Goal: Transaction & Acquisition: Purchase product/service

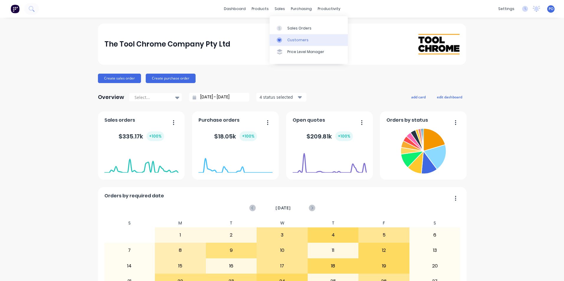
click at [293, 39] on div "Customers" at bounding box center [297, 39] width 21 height 5
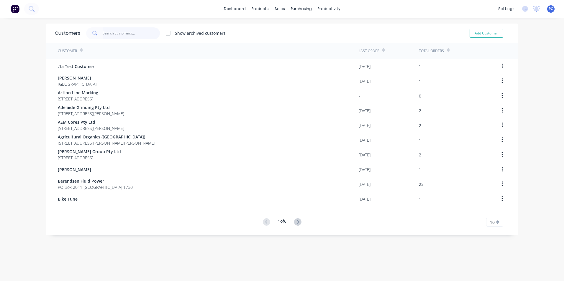
click at [107, 32] on input "text" at bounding box center [131, 33] width 57 height 12
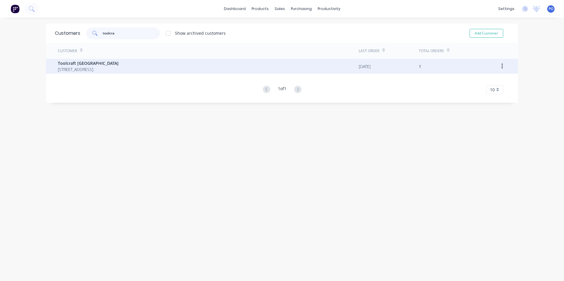
type input "toolcra"
click at [119, 65] on span "Toolcraft [GEOGRAPHIC_DATA]" at bounding box center [88, 63] width 61 height 6
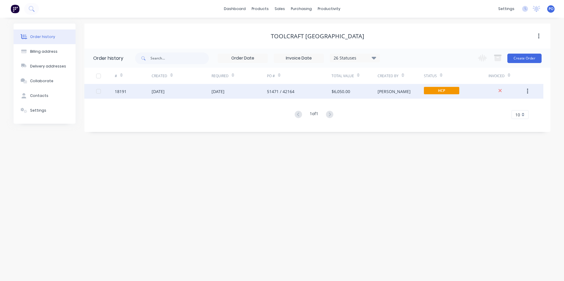
click at [310, 89] on div "51471 / 42164" at bounding box center [299, 91] width 65 height 15
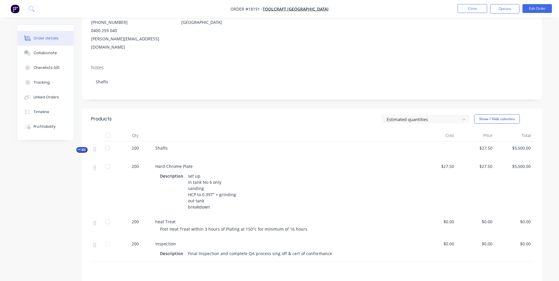
scroll to position [61, 0]
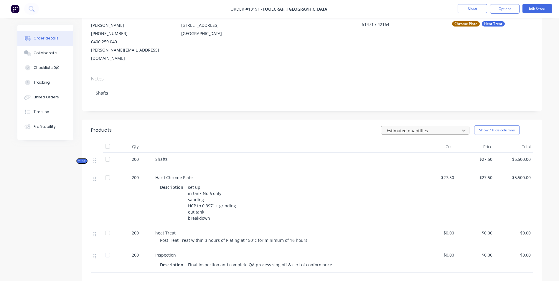
click at [463, 128] on icon at bounding box center [464, 131] width 6 height 6
click at [243, 126] on div "3 results available. Use Up and Down to choose options, press Enter to select t…" at bounding box center [359, 130] width 348 height 9
click at [137, 153] on div "200" at bounding box center [135, 162] width 35 height 18
click at [136, 156] on span "200" at bounding box center [135, 159] width 7 height 6
click at [533, 11] on button "Edit Order" at bounding box center [537, 8] width 29 height 9
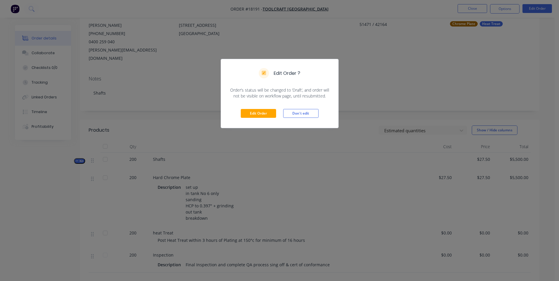
click at [415, 66] on div "Edit Order ? Order’s status will be changed to ‘Draft’, and order will not be v…" at bounding box center [279, 140] width 559 height 281
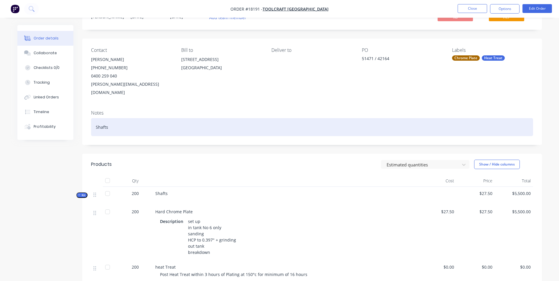
scroll to position [0, 0]
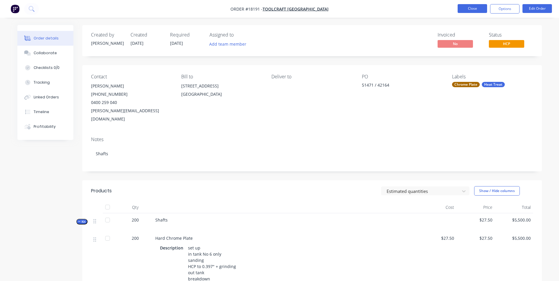
click at [476, 12] on button "Close" at bounding box center [472, 8] width 29 height 9
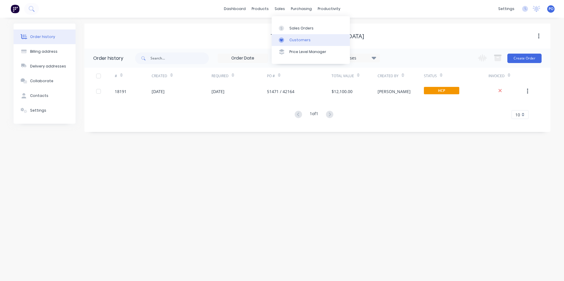
click at [286, 40] on div at bounding box center [283, 39] width 9 height 5
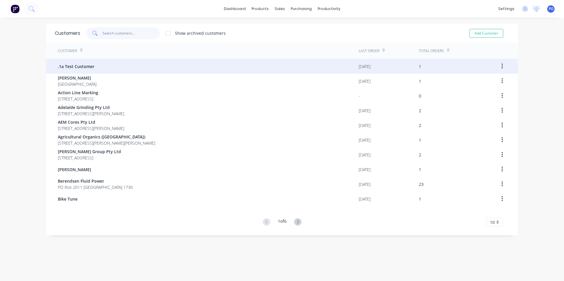
drag, startPoint x: 111, startPoint y: 34, endPoint x: 208, endPoint y: 67, distance: 102.3
click at [111, 34] on input "text" at bounding box center [131, 33] width 57 height 12
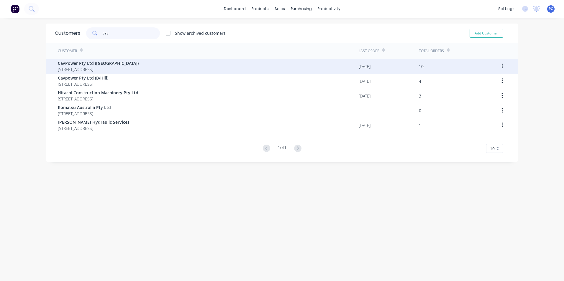
type input "cav"
click at [175, 67] on div "CavPower Pty Ltd ([GEOGRAPHIC_DATA]) [STREET_ADDRESS]" at bounding box center [208, 66] width 301 height 15
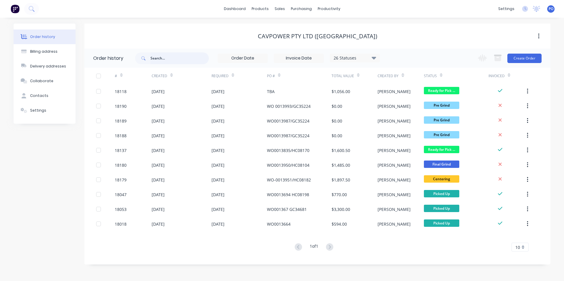
click at [166, 58] on input "text" at bounding box center [179, 58] width 58 height 12
type input "2.50"
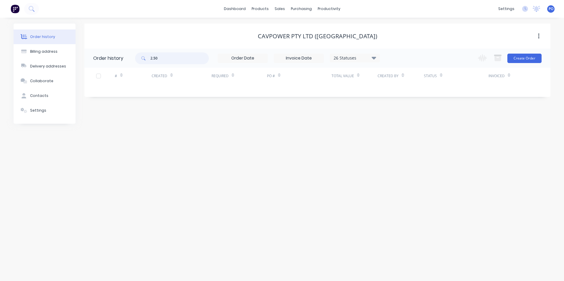
drag, startPoint x: 166, startPoint y: 57, endPoint x: 149, endPoint y: 57, distance: 17.1
click at [149, 57] on div "2.50" at bounding box center [172, 58] width 74 height 12
type input "steer"
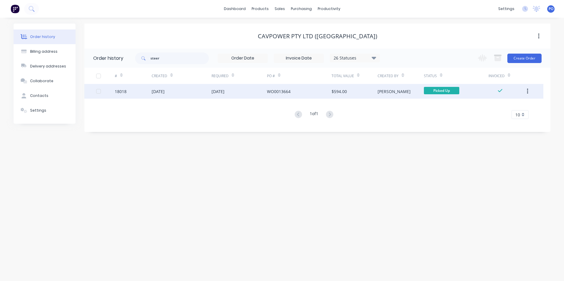
click at [248, 90] on div "[DATE]" at bounding box center [238, 91] width 55 height 15
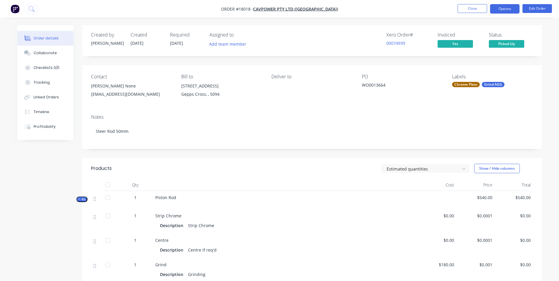
click at [510, 12] on button "Options" at bounding box center [504, 8] width 29 height 9
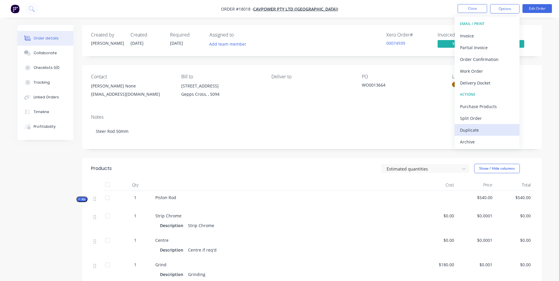
click at [501, 131] on div "Duplicate" at bounding box center [487, 130] width 54 height 9
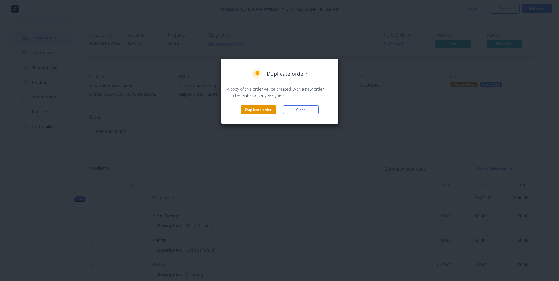
click at [262, 110] on button "Duplicate order" at bounding box center [258, 110] width 35 height 9
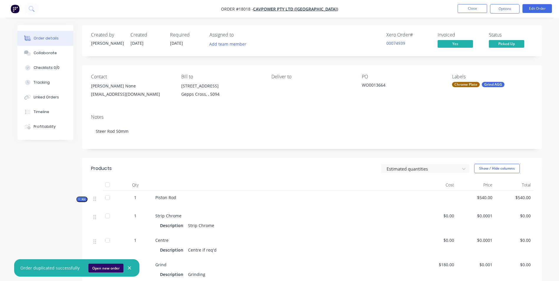
click at [107, 268] on button "Open new order" at bounding box center [105, 268] width 35 height 9
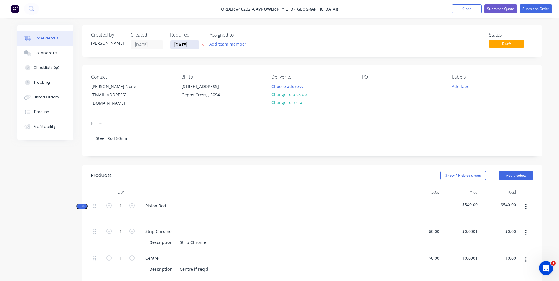
click at [195, 45] on input "[DATE]" at bounding box center [184, 44] width 29 height 9
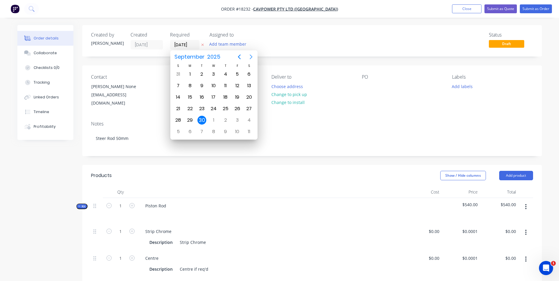
click at [249, 58] on icon "Next page" at bounding box center [251, 56] width 7 height 7
click at [204, 98] on div "14" at bounding box center [202, 97] width 9 height 9
type input "14/10/25"
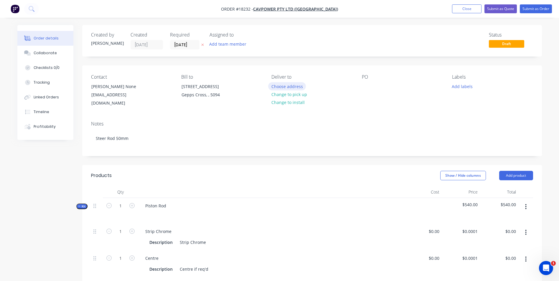
click at [290, 88] on button "Choose address" at bounding box center [287, 86] width 38 height 8
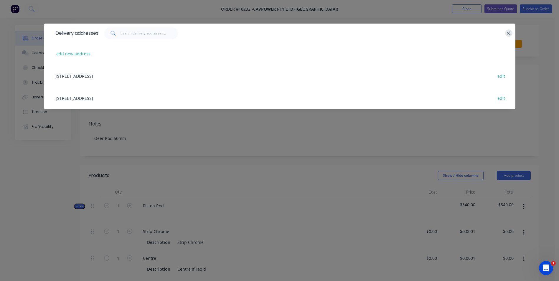
click at [510, 34] on icon "button" at bounding box center [509, 33] width 4 height 5
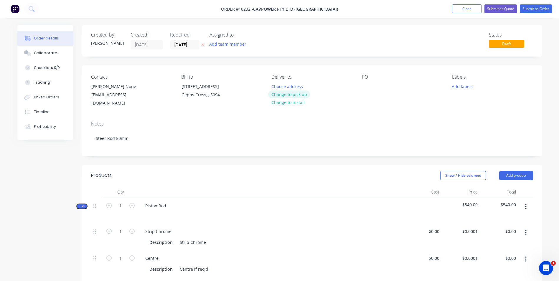
click at [291, 95] on button "Change to pick up" at bounding box center [289, 95] width 42 height 8
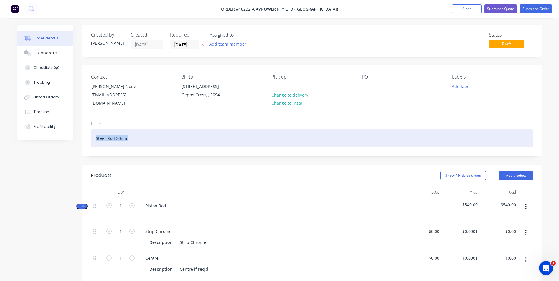
drag, startPoint x: 136, startPoint y: 134, endPoint x: 90, endPoint y: 134, distance: 46.3
click at [90, 134] on div "Notes Steer Rod 50mm" at bounding box center [312, 136] width 460 height 40
copy div "Steer Rod 50mm"
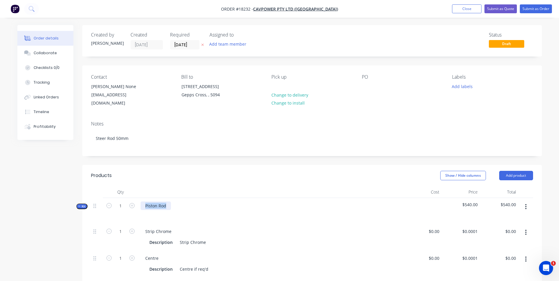
drag, startPoint x: 171, startPoint y: 199, endPoint x: 141, endPoint y: 199, distance: 29.8
click at [141, 199] on div "Piston Rod" at bounding box center [270, 211] width 265 height 26
paste div
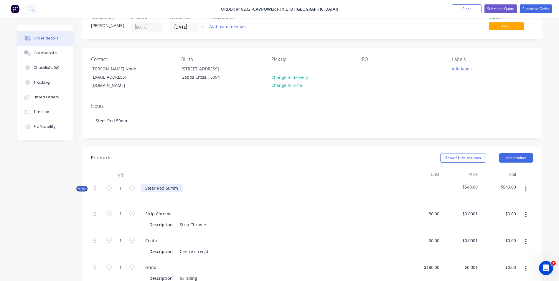
scroll to position [88, 0]
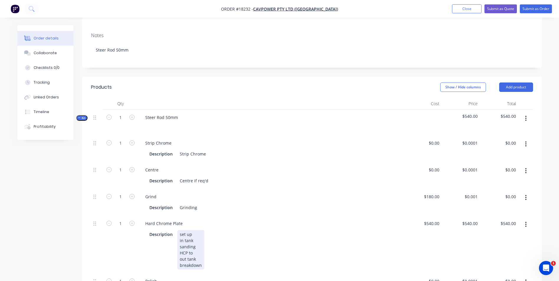
click at [197, 248] on div "set up in tank sanding HCP to out tank breakdown" at bounding box center [190, 250] width 27 height 40
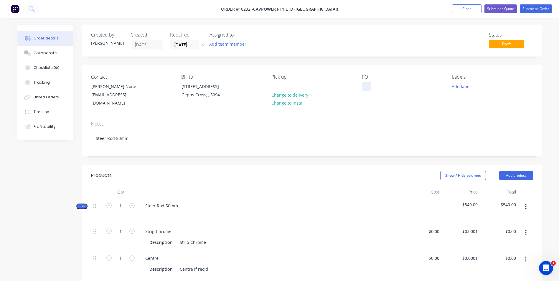
click at [368, 88] on div at bounding box center [366, 86] width 9 height 9
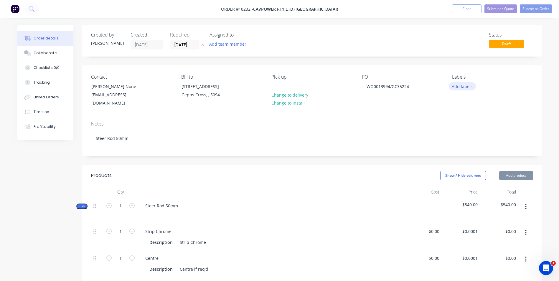
click at [466, 86] on button "Add labels" at bounding box center [462, 86] width 27 height 8
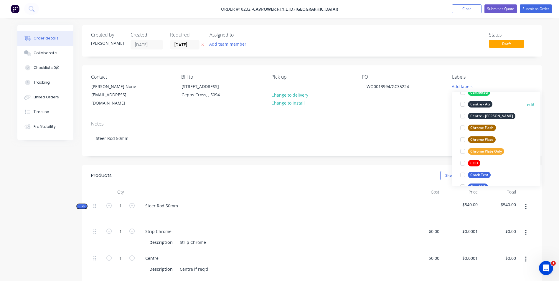
scroll to position [59, 0]
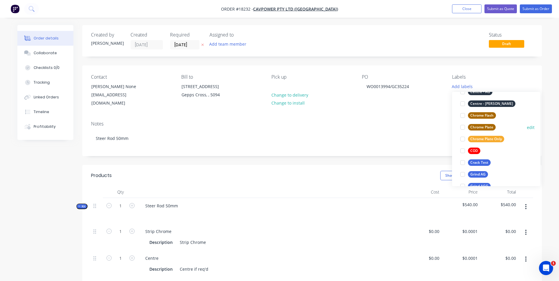
click at [486, 128] on div "Chrome Plate" at bounding box center [482, 127] width 28 height 6
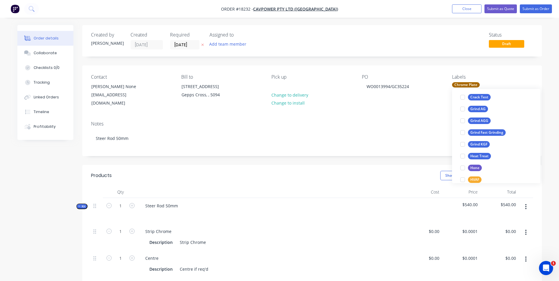
scroll to position [130, 0]
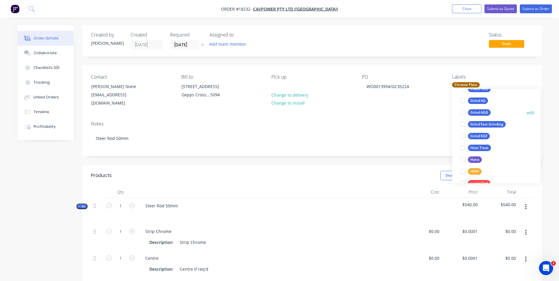
click at [487, 112] on div "Grind AGG" at bounding box center [479, 112] width 23 height 6
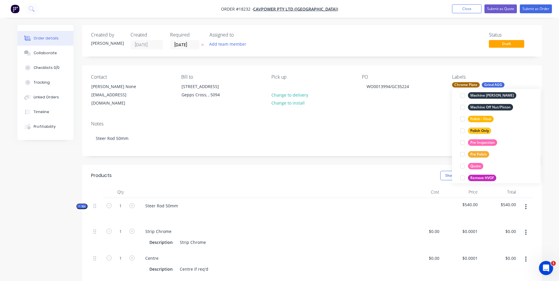
scroll to position [271, 0]
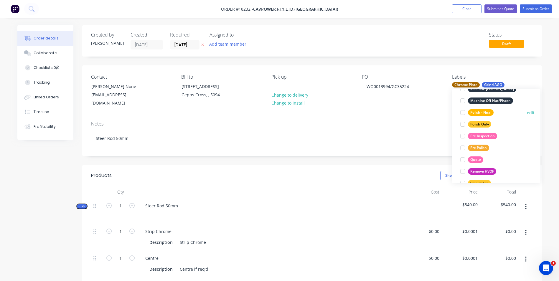
click at [490, 114] on div "Polish - Final" at bounding box center [481, 112] width 26 height 6
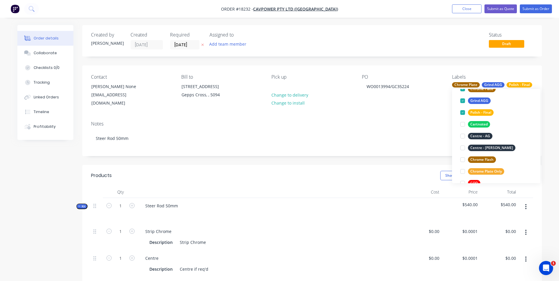
click at [401, 101] on div "PO WO0013994/GC35224" at bounding box center [402, 90] width 81 height 33
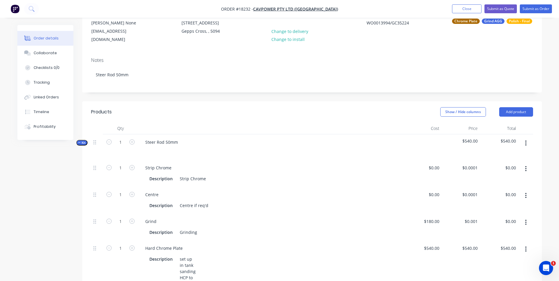
scroll to position [88, 0]
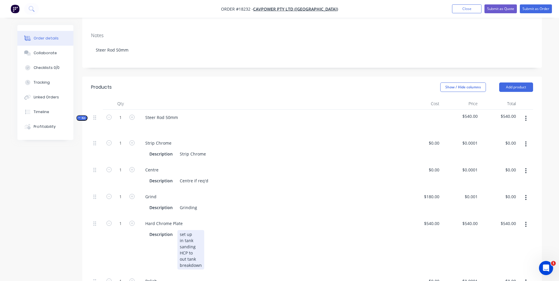
click at [195, 247] on div "set up in tank sanding HCP to out tank breakdown" at bounding box center [190, 250] width 27 height 40
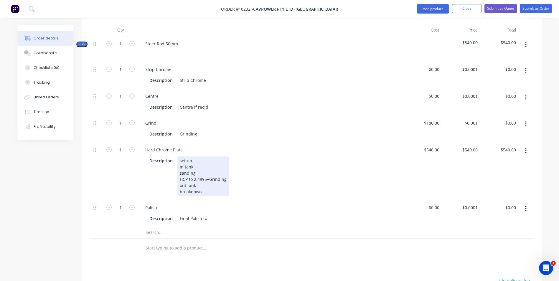
scroll to position [177, 0]
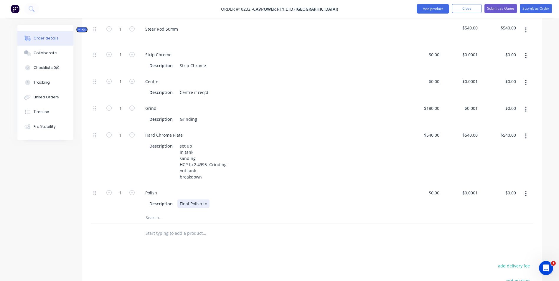
click at [210, 200] on div "Description Final Polish to" at bounding box center [269, 204] width 245 height 9
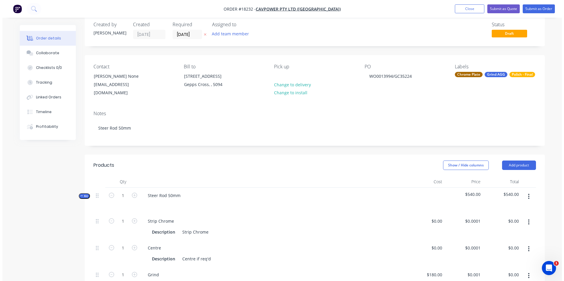
scroll to position [0, 0]
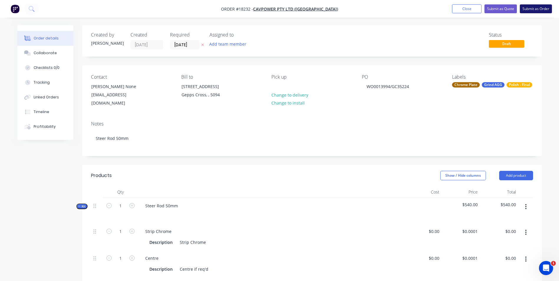
click at [539, 9] on button "Submit as Order" at bounding box center [536, 8] width 32 height 9
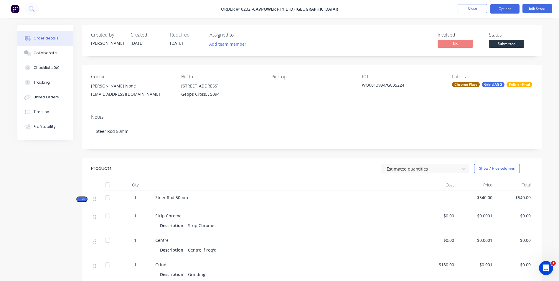
click at [509, 9] on button "Options" at bounding box center [504, 8] width 29 height 9
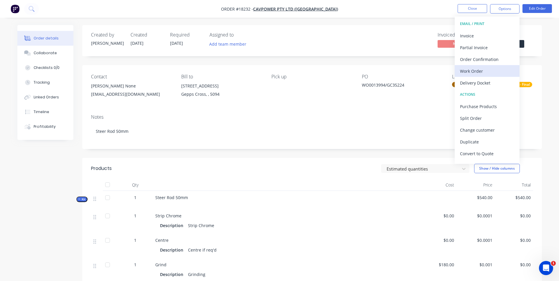
click at [493, 72] on div "Work Order" at bounding box center [487, 71] width 54 height 9
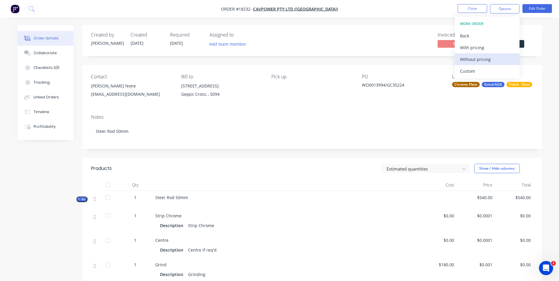
click at [500, 62] on div "Without pricing" at bounding box center [487, 59] width 54 height 9
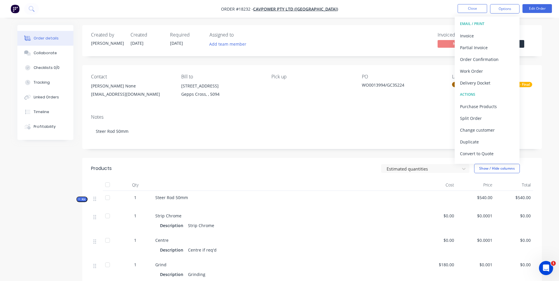
click at [396, 116] on div "Notes" at bounding box center [312, 117] width 442 height 6
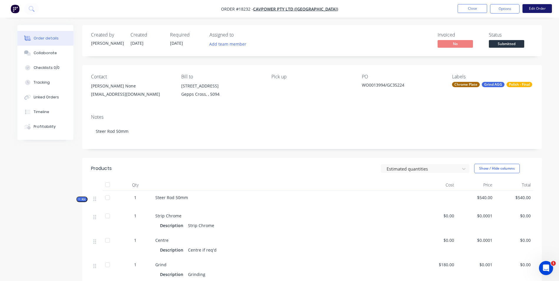
click at [540, 8] on button "Edit Order" at bounding box center [537, 8] width 29 height 9
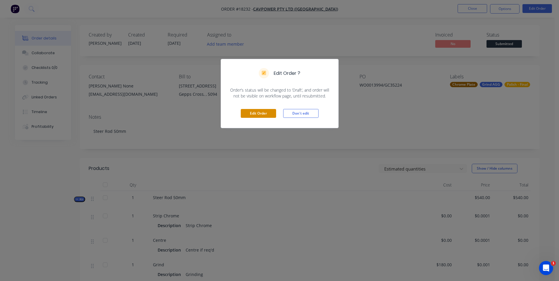
click at [257, 113] on button "Edit Order" at bounding box center [258, 113] width 35 height 9
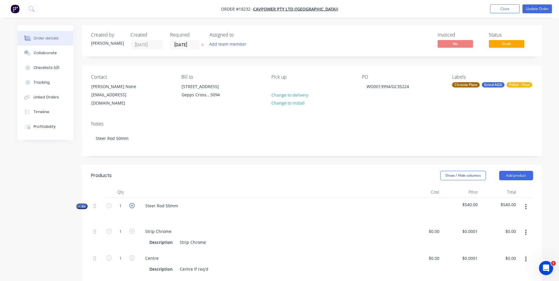
click at [132, 203] on icon "button" at bounding box center [131, 205] width 5 height 5
type input "2"
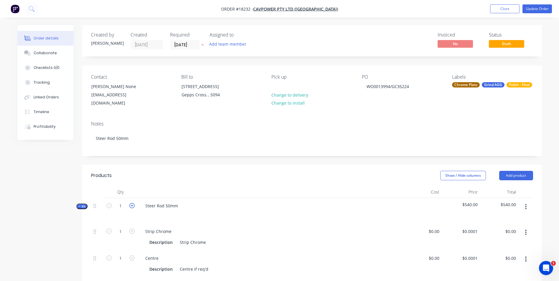
type input "2"
type input "$1,080.00"
type input "2"
click at [544, 7] on button "Update Order" at bounding box center [537, 8] width 29 height 9
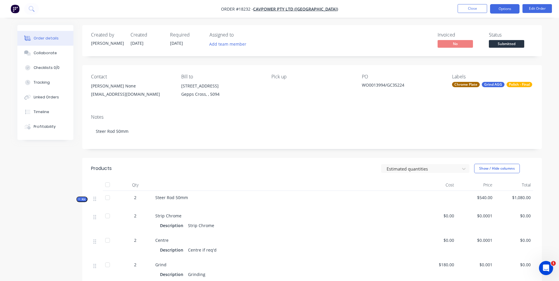
click at [509, 11] on button "Options" at bounding box center [504, 8] width 29 height 9
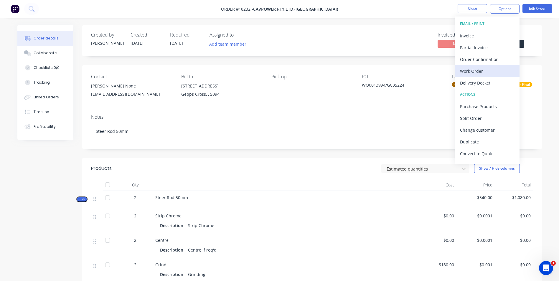
click at [489, 69] on div "Work Order" at bounding box center [487, 71] width 54 height 9
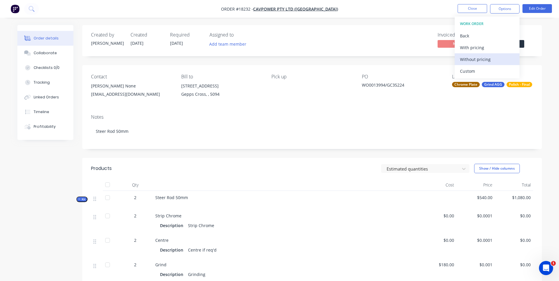
click at [505, 63] on div "Without pricing" at bounding box center [487, 59] width 54 height 9
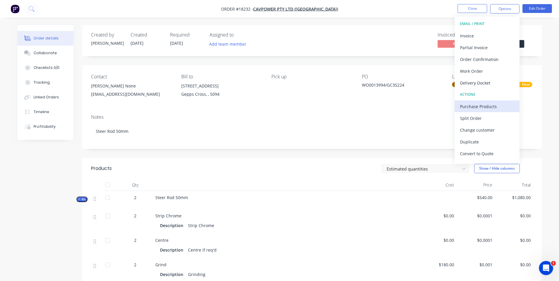
click at [483, 104] on div "Purchase Products" at bounding box center [487, 106] width 54 height 9
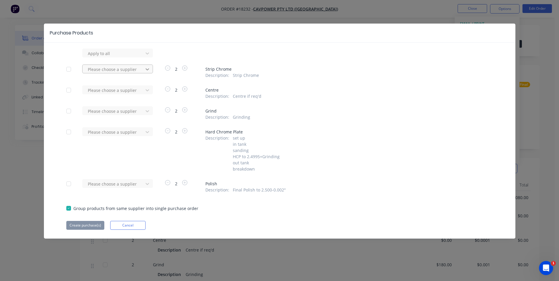
click at [146, 70] on icon at bounding box center [148, 69] width 4 height 2
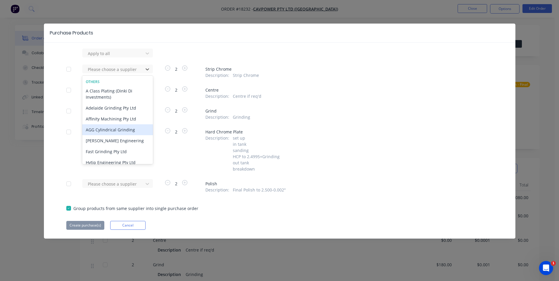
click at [127, 132] on div "AGG Cylindrical Grinding" at bounding box center [117, 129] width 71 height 11
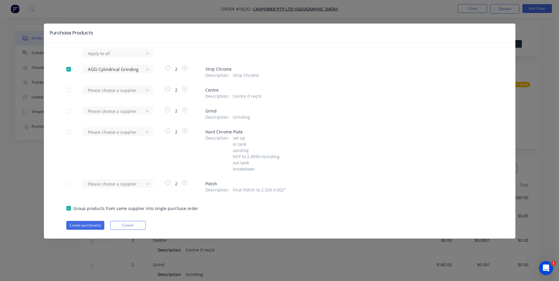
click at [69, 69] on div at bounding box center [69, 69] width 12 height 12
click at [149, 69] on icon at bounding box center [148, 69] width 4 height 2
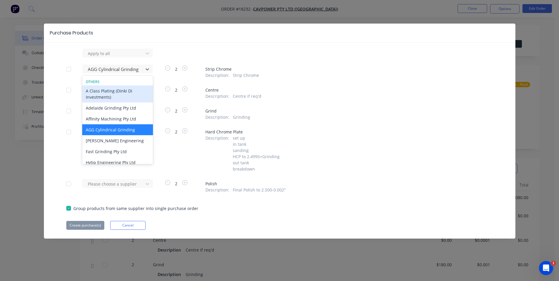
click at [92, 83] on div "Others" at bounding box center [117, 81] width 71 height 5
click at [160, 89] on div "2" at bounding box center [176, 92] width 44 height 13
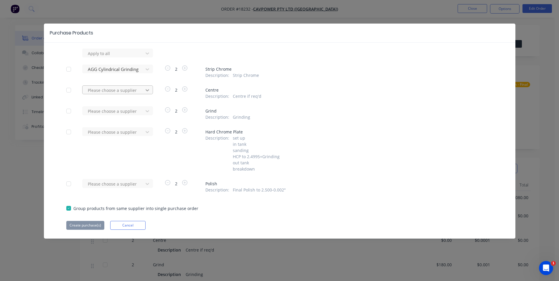
click at [148, 90] on icon at bounding box center [147, 90] width 6 height 6
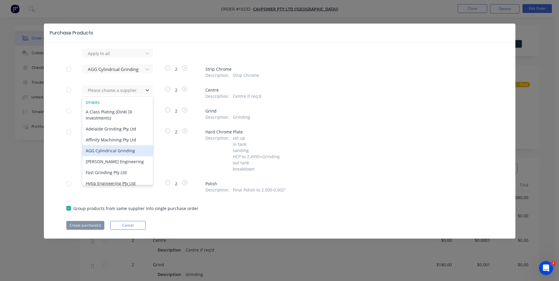
click at [130, 152] on div "AGG Cylindrical Grinding" at bounding box center [117, 150] width 71 height 11
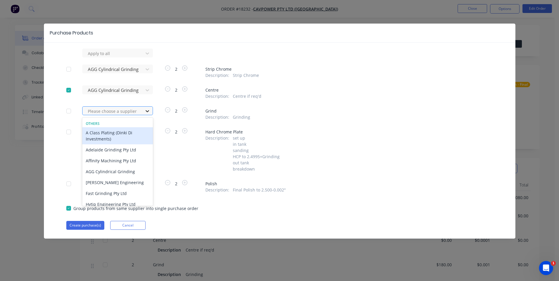
click at [150, 109] on icon at bounding box center [147, 111] width 6 height 6
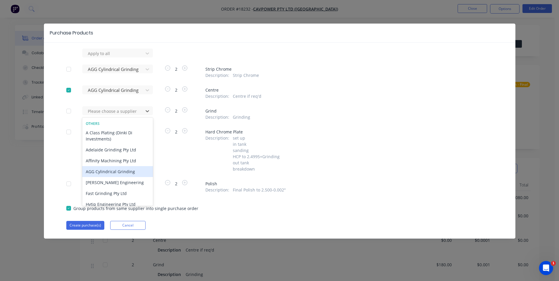
click at [130, 170] on div "AGG Cylindrical Grinding" at bounding box center [117, 171] width 71 height 11
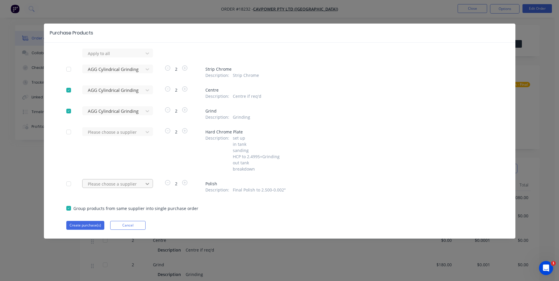
click at [151, 184] on div at bounding box center [147, 183] width 11 height 9
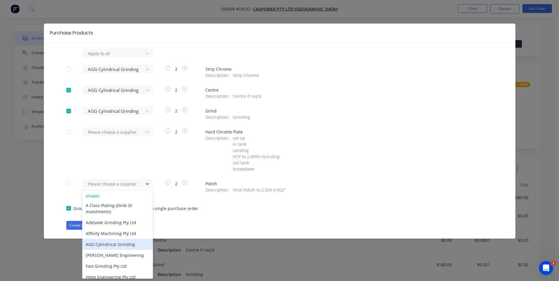
click at [117, 247] on div "AGG Cylindrical Grinding" at bounding box center [117, 244] width 71 height 11
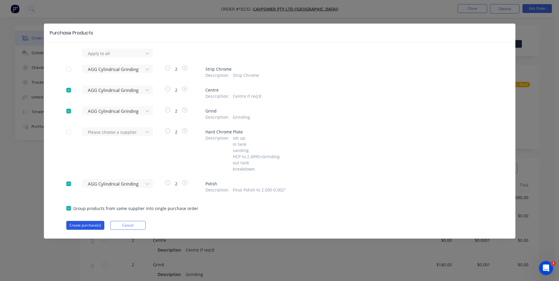
click at [86, 224] on button "Create purchase(s)" at bounding box center [85, 225] width 38 height 9
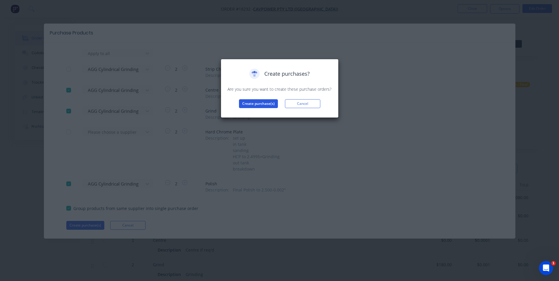
click at [267, 103] on button "Create purchase(s)" at bounding box center [258, 103] width 39 height 9
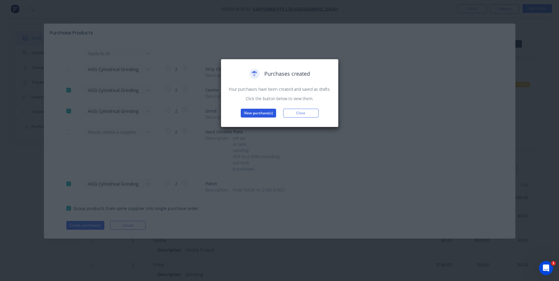
click at [261, 110] on button "View purchase(s)" at bounding box center [258, 113] width 35 height 9
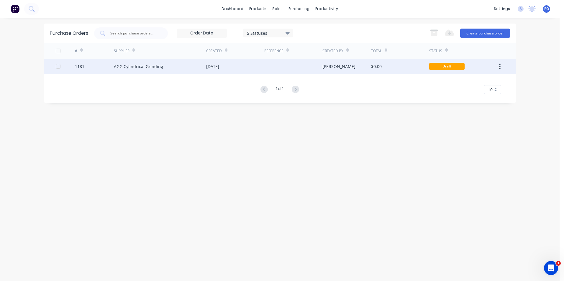
click at [271, 69] on div at bounding box center [293, 66] width 58 height 15
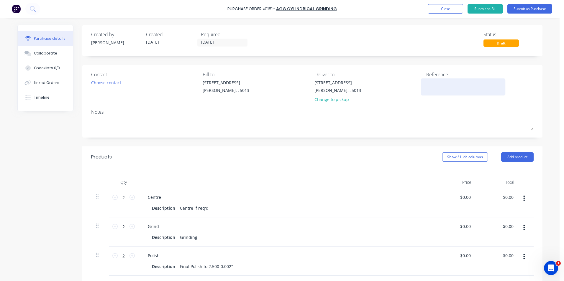
click at [431, 88] on textarea at bounding box center [463, 86] width 74 height 13
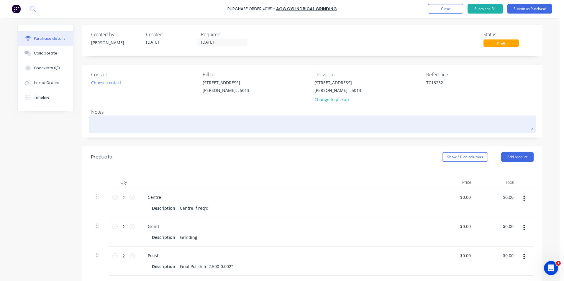
type textarea "TC18232"
drag, startPoint x: 137, startPoint y: 122, endPoint x: 176, endPoint y: 121, distance: 39.5
click at [137, 122] on textarea at bounding box center [312, 123] width 442 height 13
type textarea "x"
type textarea "TC18232"
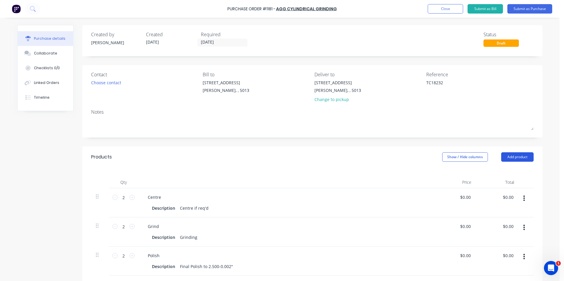
click at [515, 156] on button "Add product" at bounding box center [517, 156] width 32 height 9
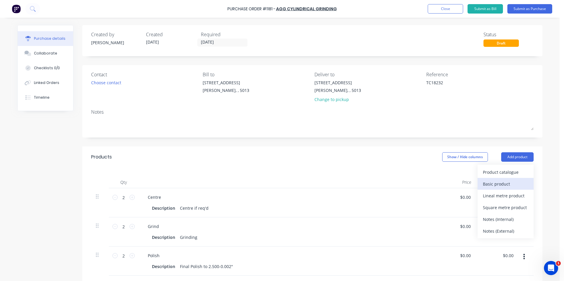
click at [509, 186] on div "Basic product" at bounding box center [505, 184] width 45 height 9
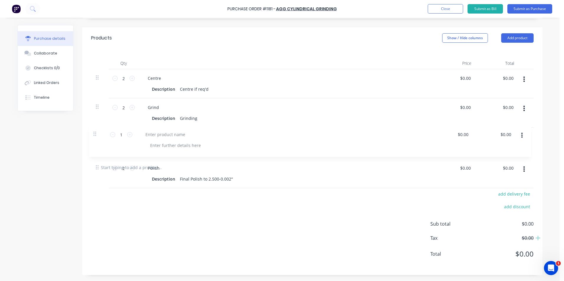
scroll to position [119, 0]
drag, startPoint x: 95, startPoint y: 137, endPoint x: 96, endPoint y: 73, distance: 64.0
click at [96, 73] on div "2 2 Centre Description Centre if req'd $0.00 $0.00 $0.00 $0.00 2 2 Grind Descri…" at bounding box center [312, 113] width 442 height 88
type textarea "x"
type input "1"
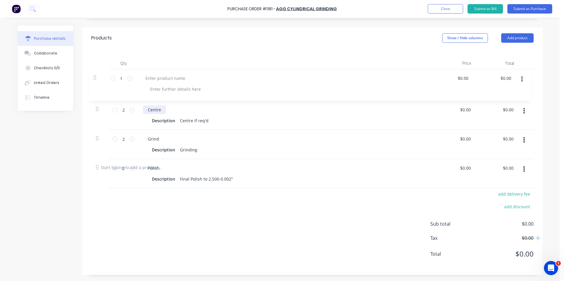
type input "2"
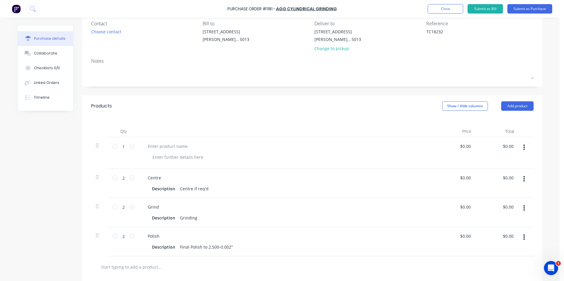
scroll to position [31, 0]
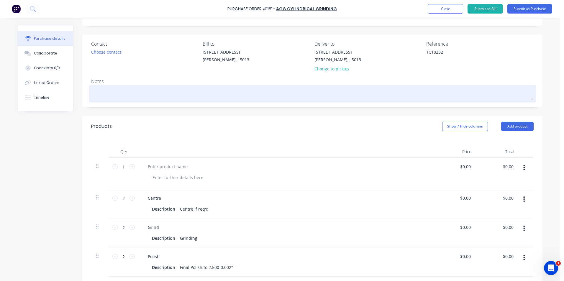
click at [108, 91] on textarea at bounding box center [312, 92] width 442 height 13
type textarea "x"
type textarea "S"
type textarea "x"
type textarea "St"
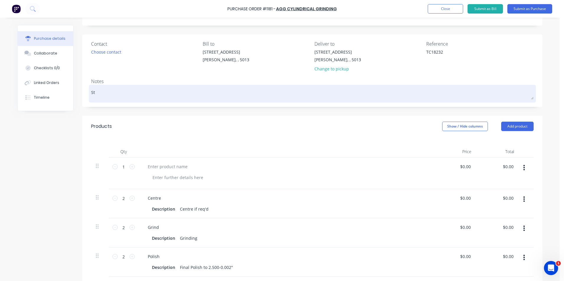
type textarea "x"
type textarea "Ste"
type textarea "x"
type textarea "Stee"
type textarea "x"
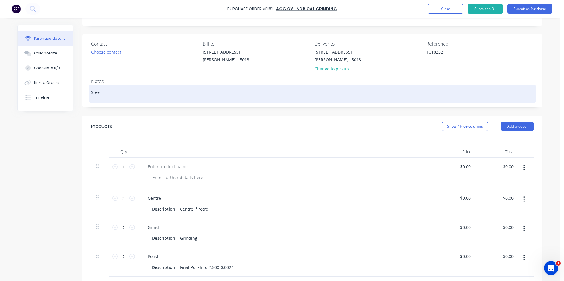
type textarea "Steee"
type textarea "x"
type textarea "Steeer"
type textarea "x"
type textarea "Steee"
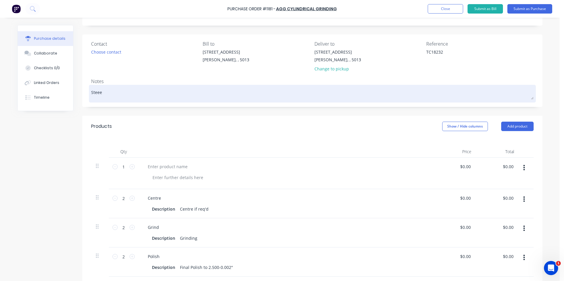
type textarea "x"
type textarea "Stee"
type textarea "x"
type textarea "Steer"
type textarea "x"
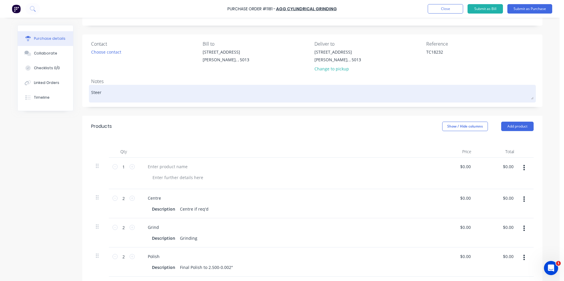
type textarea "Steer"
type textarea "x"
type textarea "Steer R"
type textarea "x"
type textarea "Steer Ro"
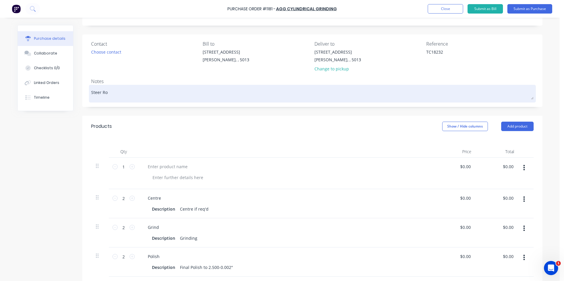
type textarea "x"
type textarea "Steer Rod"
type textarea "x"
type textarea "Steer Rod"
type textarea "x"
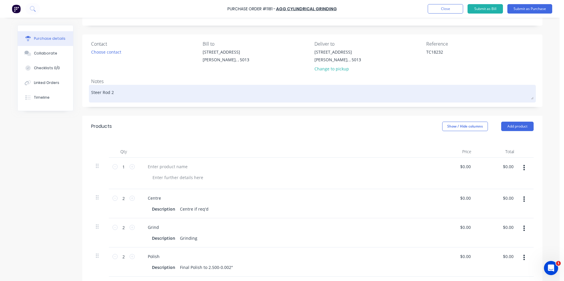
type textarea "Steer Rod 2."
type textarea "x"
type textarea "Steer Rod 2.5"
type textarea "x"
type textarea "Steer Rod 2.50"
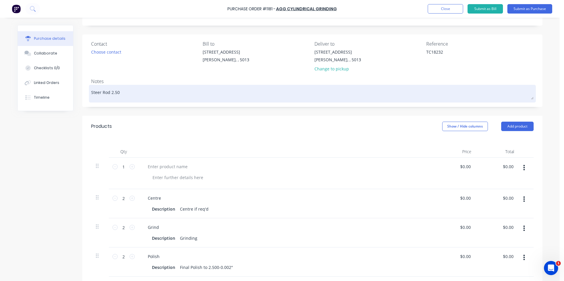
type textarea "x"
type textarea "Steer Rod 2.500"
type textarea "x"
type textarea "Steer Rod 2.500""
drag, startPoint x: 122, startPoint y: 92, endPoint x: 87, endPoint y: 93, distance: 34.8
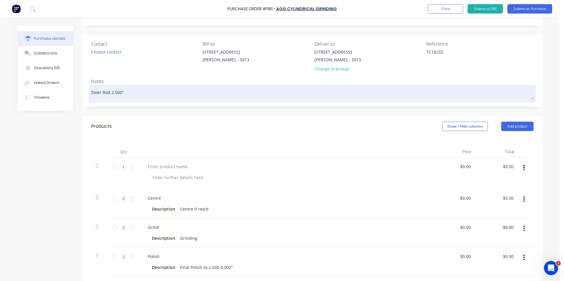
click at [91, 93] on div "Steer Rod 2.500"" at bounding box center [312, 93] width 442 height 15
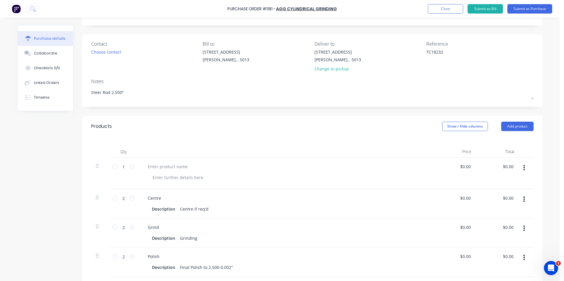
drag, startPoint x: 125, startPoint y: 93, endPoint x: 86, endPoint y: 93, distance: 39.2
click at [86, 93] on div "Contact Choose contact Bill to 4-6 Leeds St Wingfield, , 5013 Deliver to 4-6 Le…" at bounding box center [312, 70] width 460 height 73
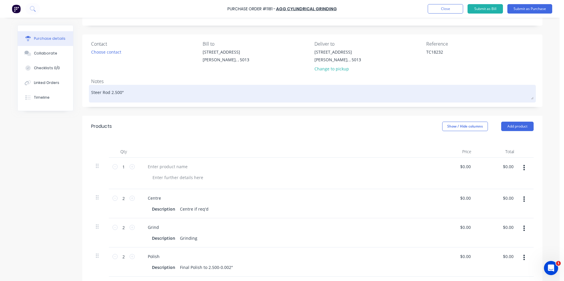
type textarea "x"
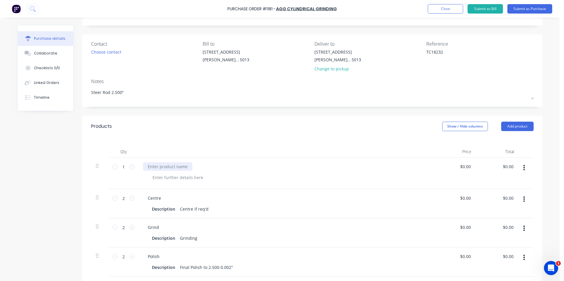
type textarea "Steer Rod 2.500""
type textarea "x"
type textarea "Steer Rod 2.500""
click at [181, 165] on div at bounding box center [167, 166] width 49 height 9
type textarea "x"
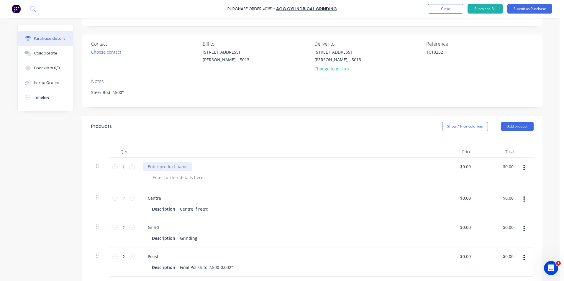
paste div
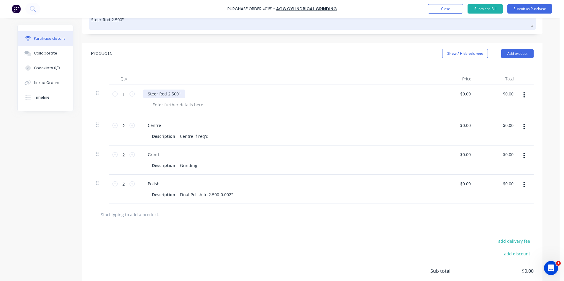
scroll to position [0, 0]
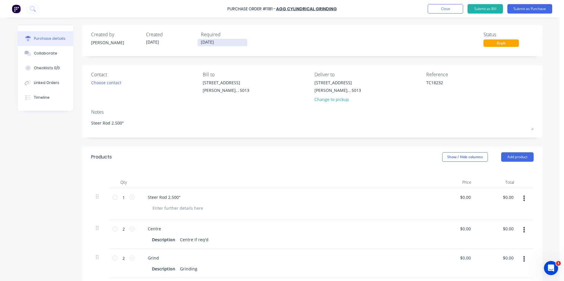
click at [223, 43] on input "[DATE]" at bounding box center [223, 42] width 50 height 7
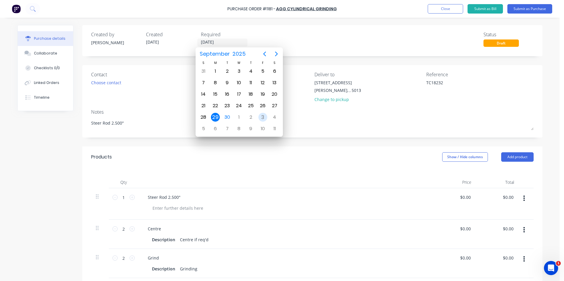
click at [264, 119] on div "3" at bounding box center [262, 117] width 9 height 9
type textarea "x"
type input "03/10/25"
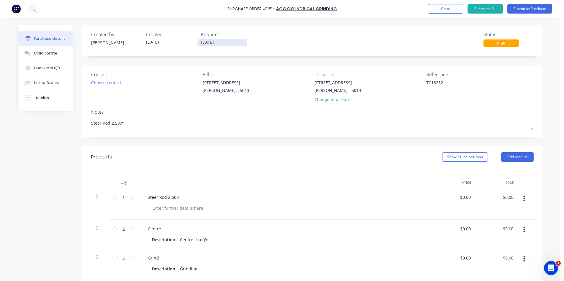
click at [222, 44] on input "03/10/25" at bounding box center [223, 42] width 50 height 7
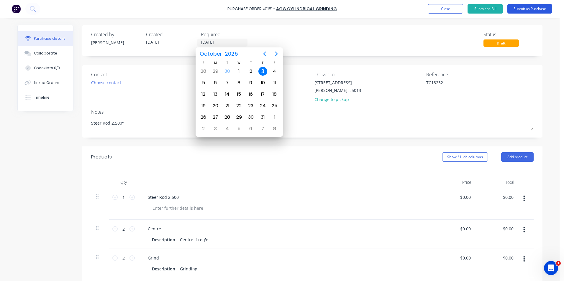
click at [533, 11] on button "Submit as Purchase" at bounding box center [529, 8] width 45 height 9
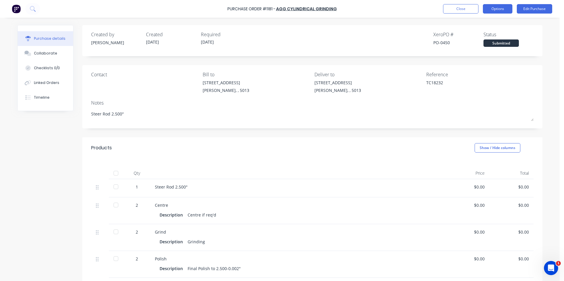
click at [498, 11] on button "Options" at bounding box center [497, 8] width 29 height 9
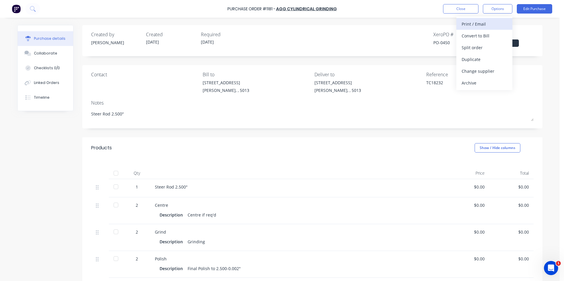
click at [492, 21] on div "Print / Email" at bounding box center [483, 24] width 45 height 9
click at [497, 45] on div "Without pricing" at bounding box center [483, 47] width 45 height 9
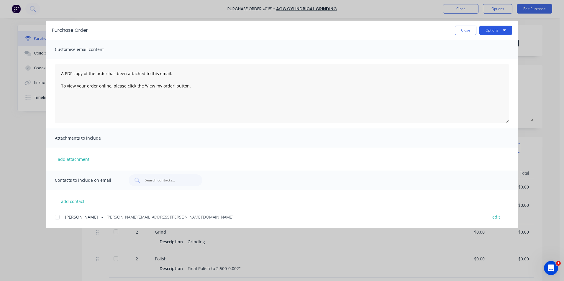
click at [506, 30] on button "Options" at bounding box center [495, 30] width 33 height 9
click at [498, 57] on div "Print" at bounding box center [483, 57] width 45 height 9
click at [467, 33] on button "Close" at bounding box center [466, 30] width 22 height 9
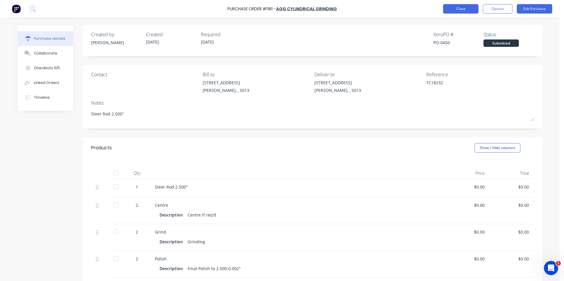
click at [466, 9] on button "Close" at bounding box center [460, 8] width 35 height 9
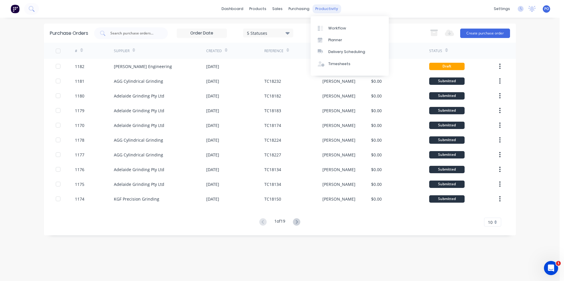
click at [323, 9] on div "productivity" at bounding box center [326, 8] width 29 height 9
click at [336, 28] on div "Workflow" at bounding box center [337, 28] width 18 height 5
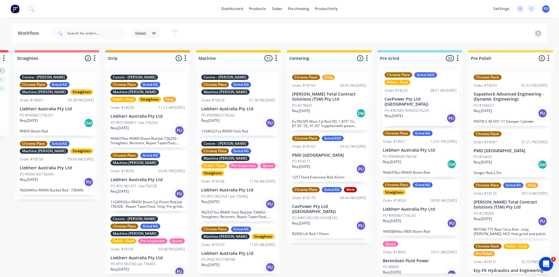
scroll to position [0, 184]
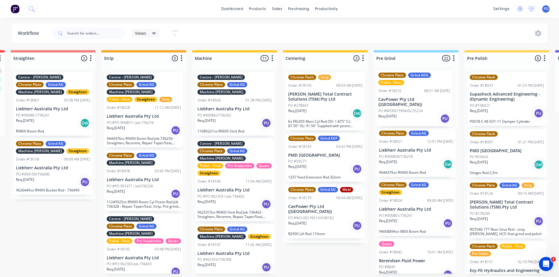
drag, startPoint x: 68, startPoint y: 229, endPoint x: 430, endPoint y: 83, distance: 390.9
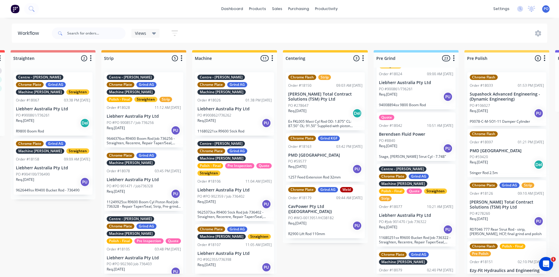
scroll to position [0, 0]
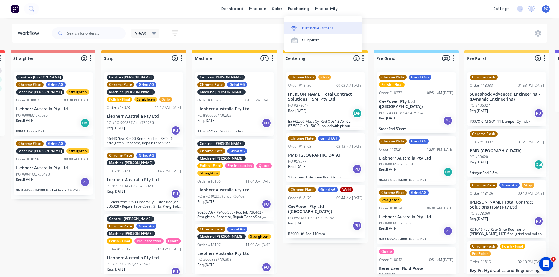
click at [309, 26] on div "Purchase Orders" at bounding box center [317, 28] width 31 height 5
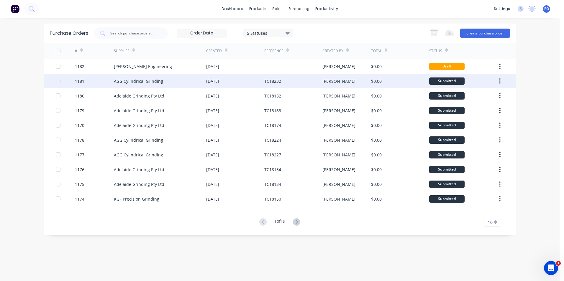
click at [253, 78] on div "30 Sep 2025" at bounding box center [235, 81] width 58 height 15
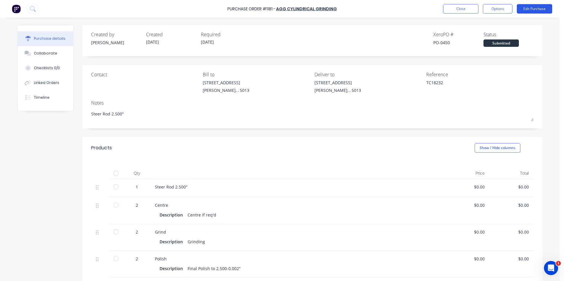
click at [530, 11] on button "Edit Purchase" at bounding box center [534, 8] width 35 height 9
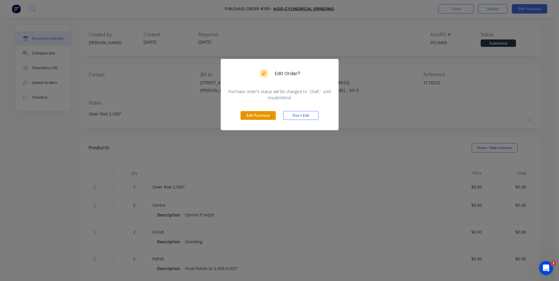
click at [265, 116] on button "Edit Purchase" at bounding box center [258, 115] width 35 height 9
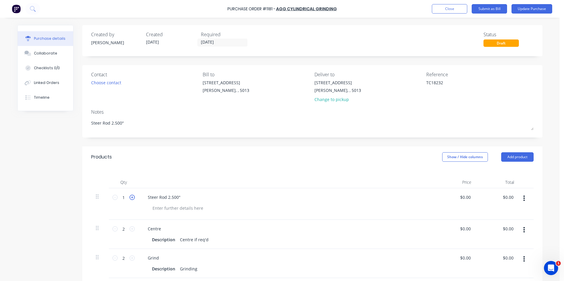
click at [129, 200] on icon at bounding box center [131, 197] width 5 height 5
type textarea "x"
type input "2"
click at [532, 9] on button "Update Purchase" at bounding box center [531, 8] width 41 height 9
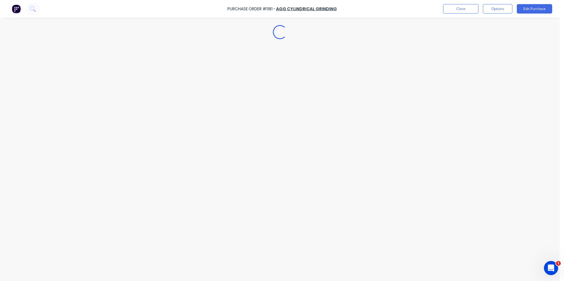
type textarea "x"
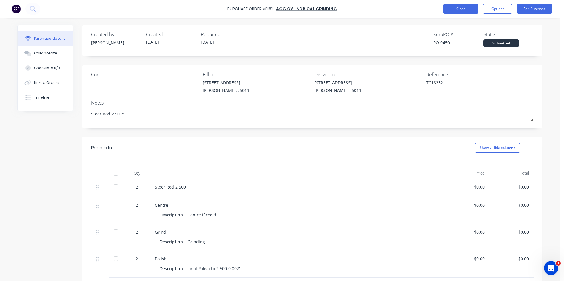
click at [458, 8] on button "Close" at bounding box center [460, 8] width 35 height 9
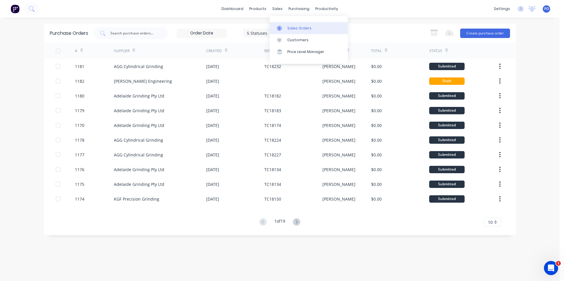
click at [285, 27] on div at bounding box center [281, 28] width 9 height 5
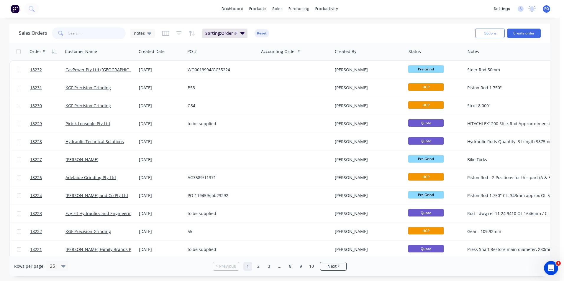
click at [84, 33] on input "text" at bounding box center [96, 33] width 57 height 12
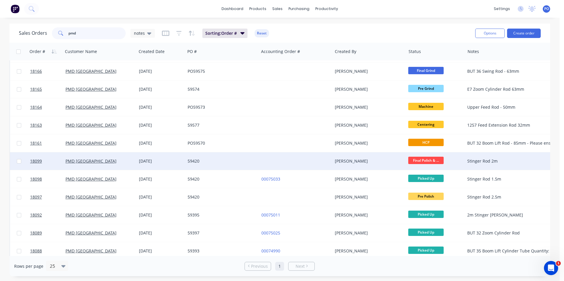
scroll to position [118, 0]
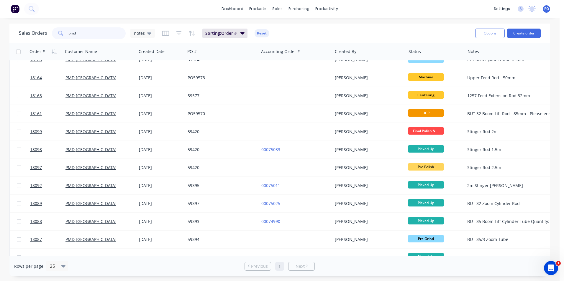
type input "pmd"
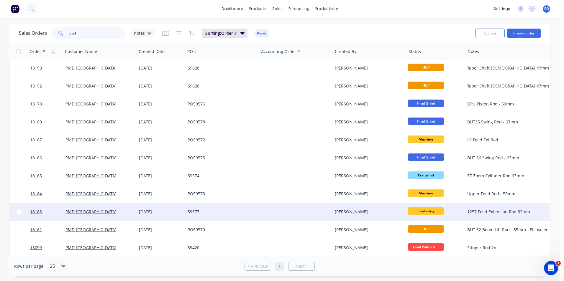
scroll to position [0, 0]
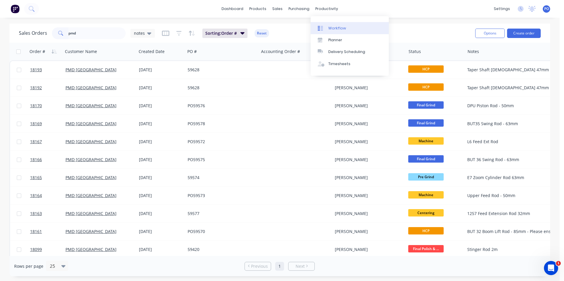
click at [345, 27] on link "Workflow" at bounding box center [349, 28] width 78 height 12
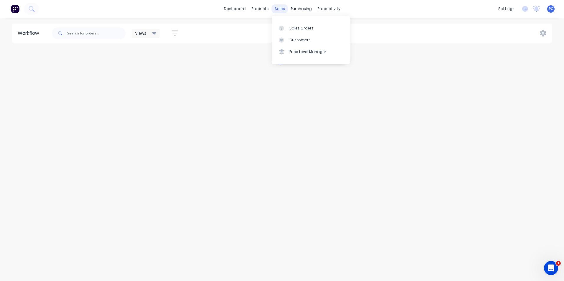
click at [280, 6] on div "sales" at bounding box center [280, 8] width 16 height 9
click at [296, 26] on div "Sales Orders" at bounding box center [301, 28] width 24 height 5
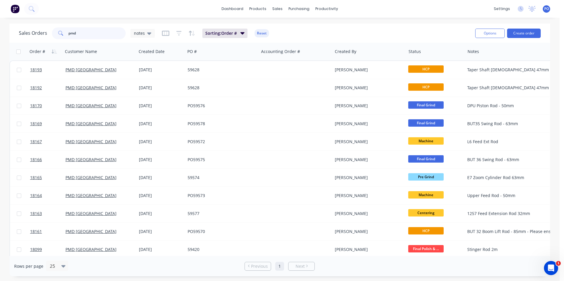
drag, startPoint x: 87, startPoint y: 31, endPoint x: 40, endPoint y: 30, distance: 46.9
click at [41, 30] on div "Sales Orders pmd notes" at bounding box center [87, 33] width 136 height 12
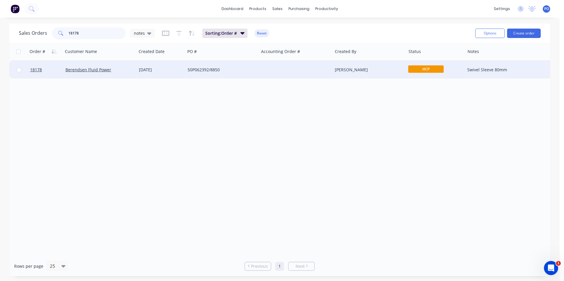
type input "18178"
click at [422, 70] on span "HCP" at bounding box center [425, 68] width 35 height 7
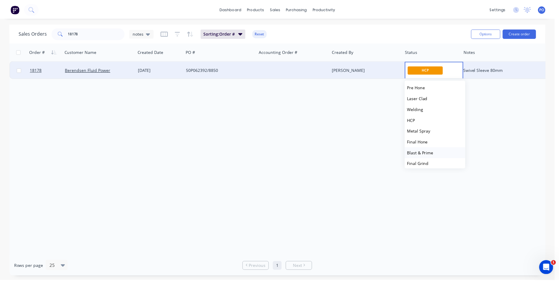
scroll to position [88, 0]
click at [428, 164] on span "Final Grind" at bounding box center [421, 163] width 22 height 6
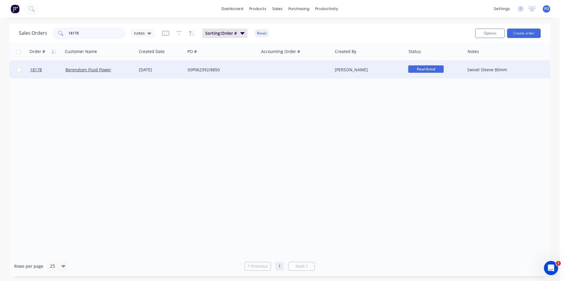
drag, startPoint x: 70, startPoint y: 33, endPoint x: 53, endPoint y: 32, distance: 16.9
click at [53, 32] on div "18178" at bounding box center [89, 33] width 74 height 12
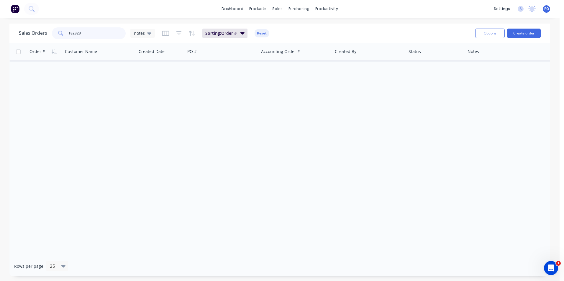
click at [85, 34] on input "182323" at bounding box center [96, 33] width 57 height 12
click at [83, 33] on input "182323" at bounding box center [96, 33] width 57 height 12
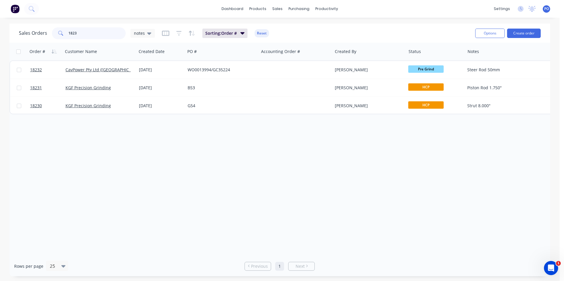
type input "18232"
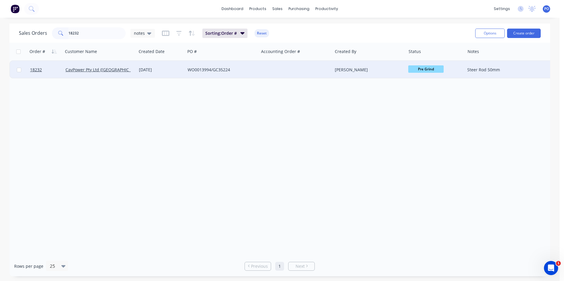
click at [301, 76] on div at bounding box center [295, 70] width 73 height 18
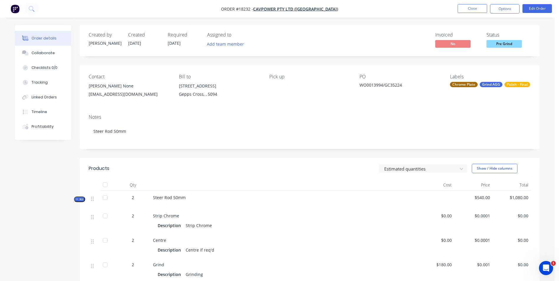
click at [16, 9] on img "button" at bounding box center [15, 8] width 9 height 9
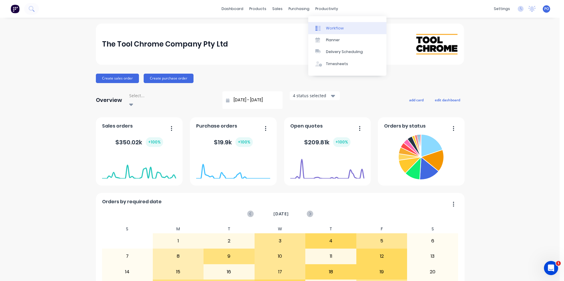
click at [336, 26] on div "Workflow" at bounding box center [335, 28] width 18 height 5
